Goal: Task Accomplishment & Management: Complete application form

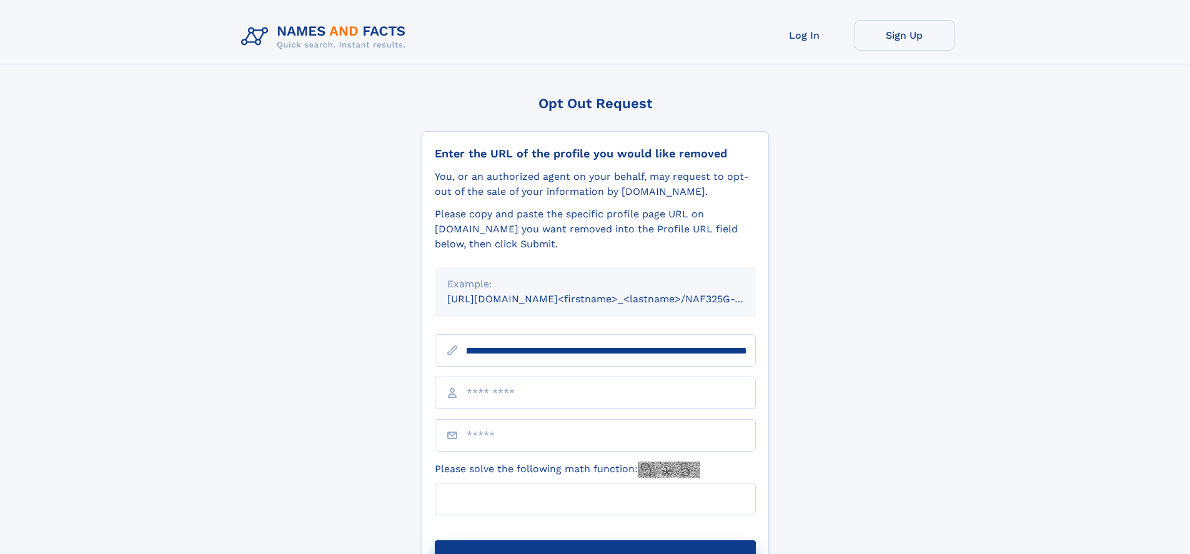
scroll to position [0, 161]
type input "**********"
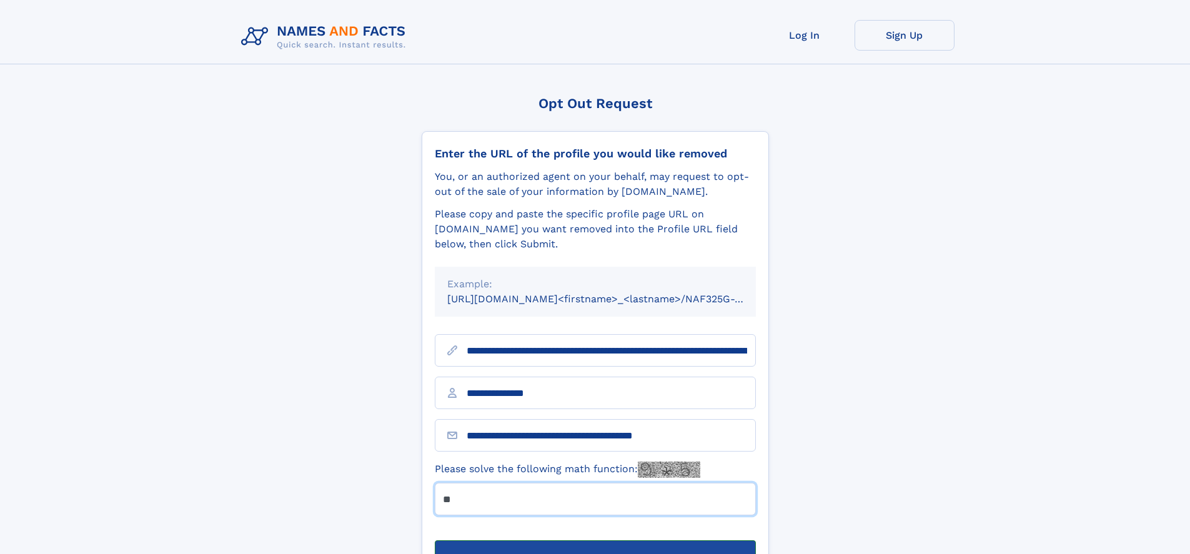
type input "**"
click at [595, 540] on button "Submit Opt Out Request" at bounding box center [595, 560] width 321 height 40
